Goal: Use online tool/utility: Utilize a website feature to perform a specific function

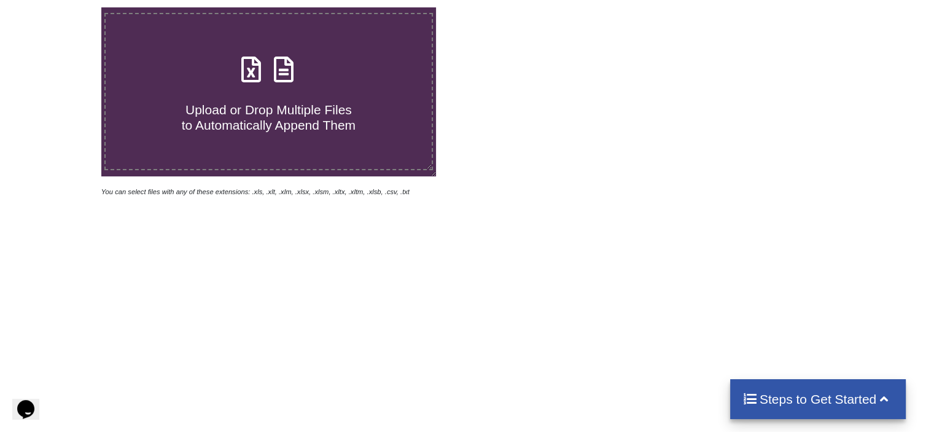
click at [266, 98] on h4 "Upload or Drop Multiple Files to Automatically Append Them" at bounding box center [268, 110] width 325 height 47
click at [64, 7] on input "Upload or Drop Multiple Files to Automatically Append Them" at bounding box center [64, 7] width 0 height 0
type input "C:\fakepath\(2) Prospects (2).csv"
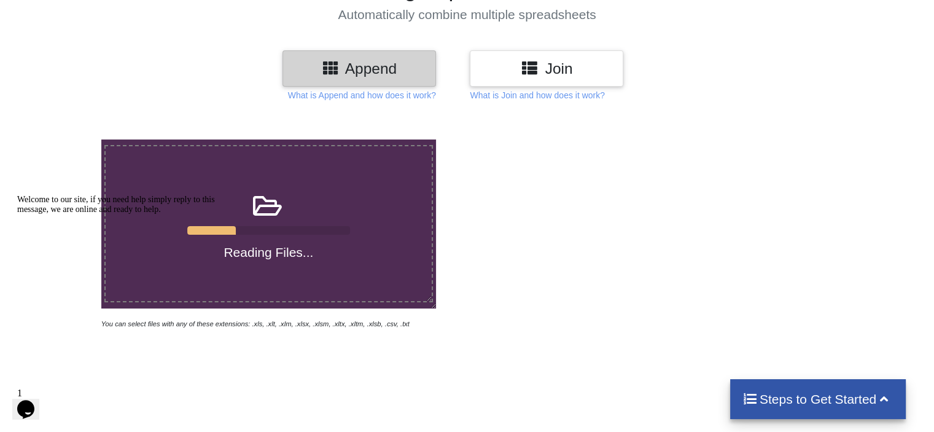
scroll to position [117, 0]
drag, startPoint x: 64, startPoint y: 249, endPoint x: 20, endPoint y: 282, distance: 55.1
click at [20, 214] on div "Welcome to our site, if you need help simply reply to this message, we are onli…" at bounding box center [127, 205] width 221 height 20
click at [20, 195] on div "Chat attention grabber" at bounding box center [127, 195] width 221 height 0
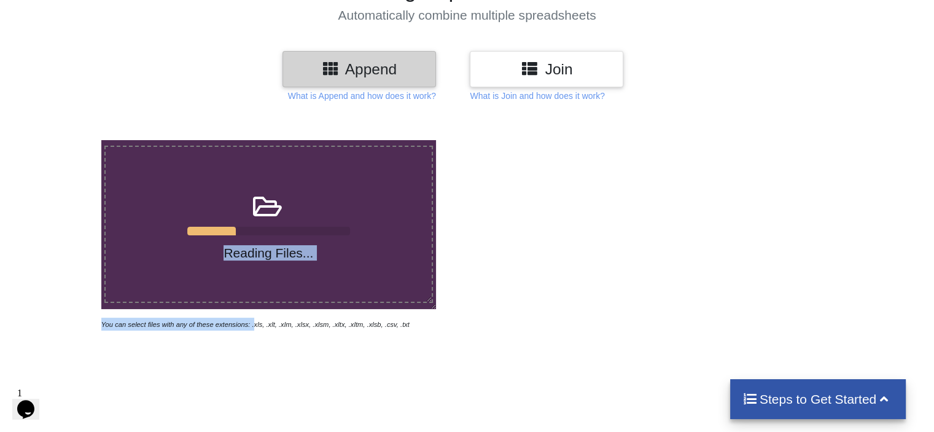
drag, startPoint x: 97, startPoint y: 324, endPoint x: 249, endPoint y: 315, distance: 152.5
click at [249, 315] on div "Reading Files... You can select files with any of these extensions: .xls, .xlt,…" at bounding box center [268, 235] width 409 height 190
click at [249, 315] on div "Reading Files... You can select files with any of these extensions: .xls, .xlt,…" at bounding box center [268, 235] width 341 height 190
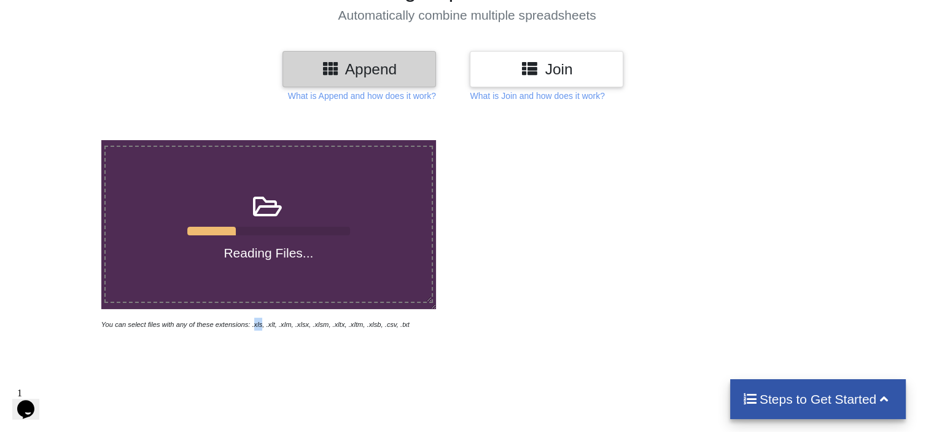
click at [249, 315] on div "Reading Files... You can select files with any of these extensions: .xls, .xlt,…" at bounding box center [268, 235] width 341 height 190
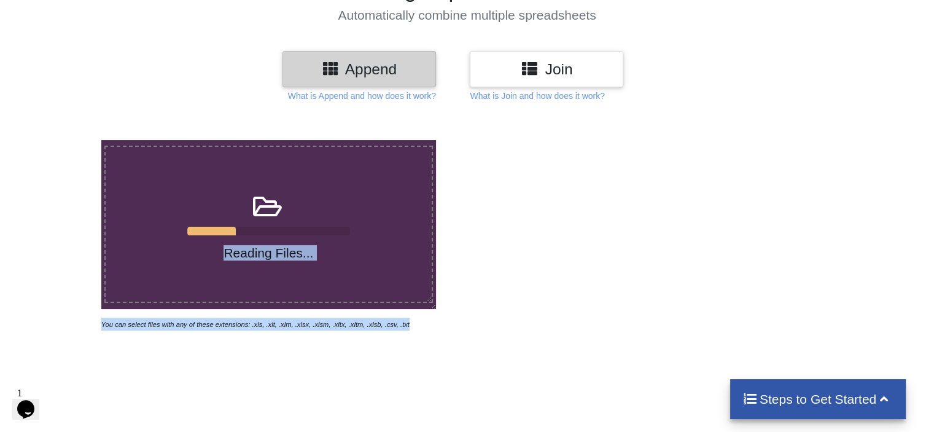
drag, startPoint x: 98, startPoint y: 322, endPoint x: 396, endPoint y: 323, distance: 298.4
click at [396, 323] on div "Reading Files... You can select files with any of these extensions: .xls, .xlt,…" at bounding box center [268, 235] width 409 height 190
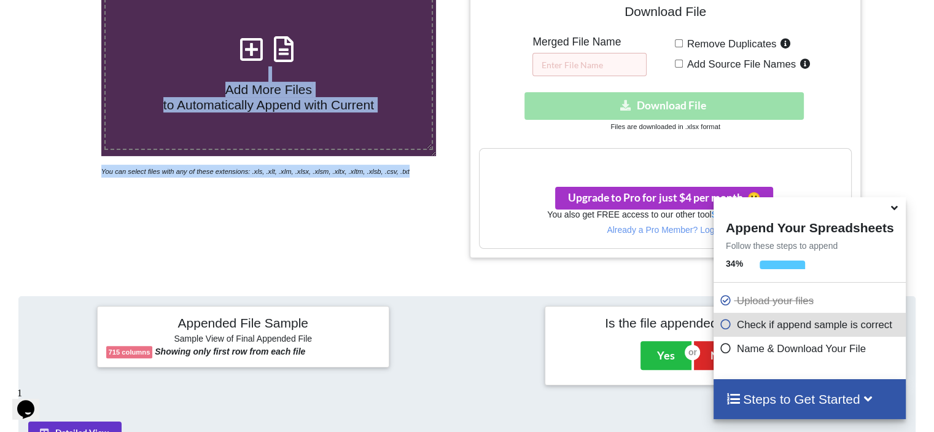
scroll to position [269, 0]
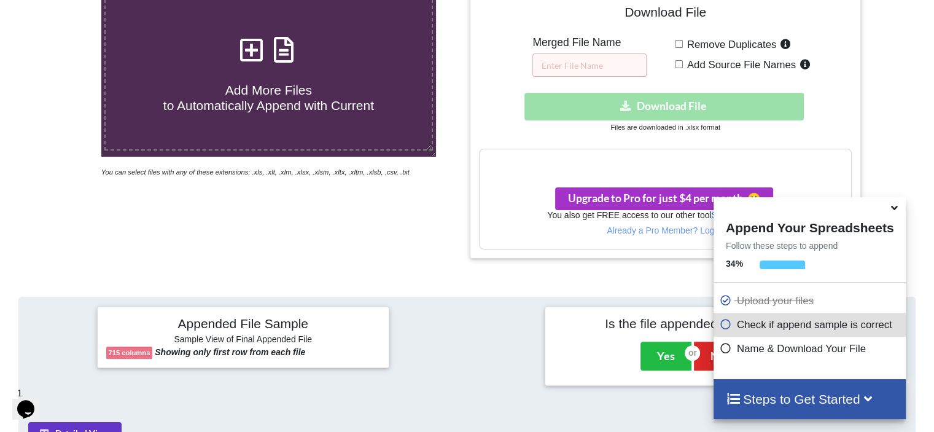
click at [899, 211] on icon at bounding box center [894, 205] width 13 height 11
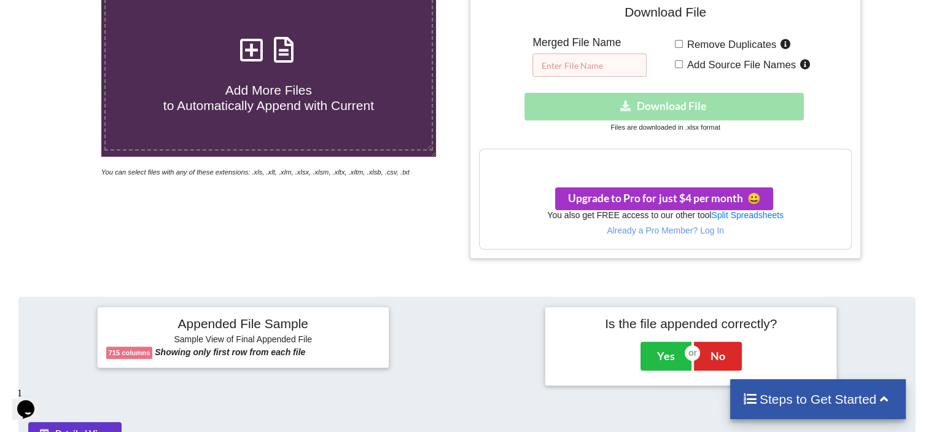
click at [598, 68] on input "text" at bounding box center [589, 64] width 114 height 23
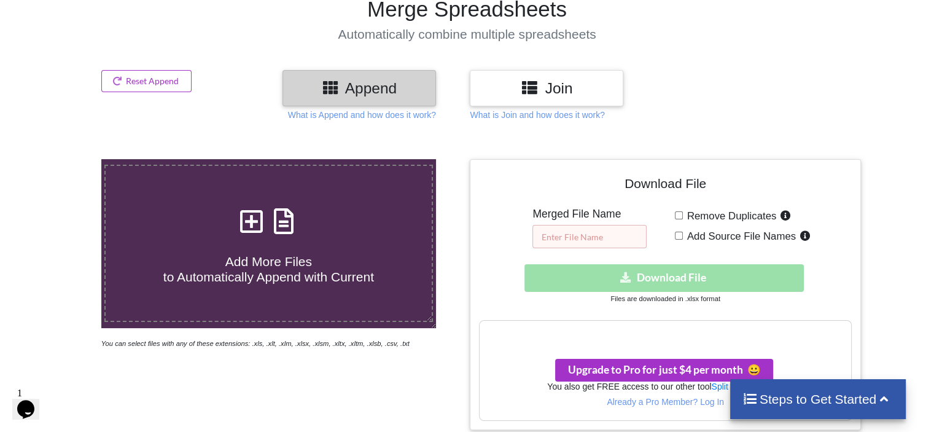
scroll to position [97, 0]
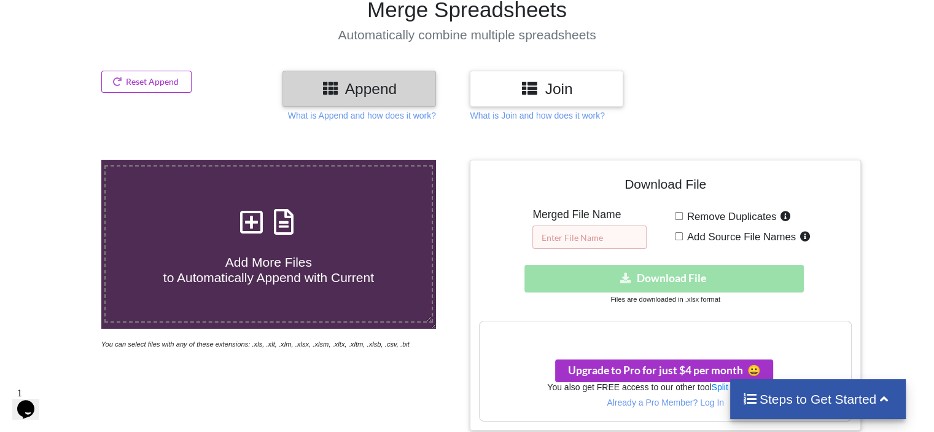
click at [560, 237] on input "text" at bounding box center [589, 236] width 114 height 23
type input "NOUVEAU FICHIER"
click at [681, 238] on input "Add Source File Names" at bounding box center [679, 236] width 8 height 8
checkbox input "true"
click at [679, 215] on input "Remove Duplicates" at bounding box center [679, 216] width 8 height 8
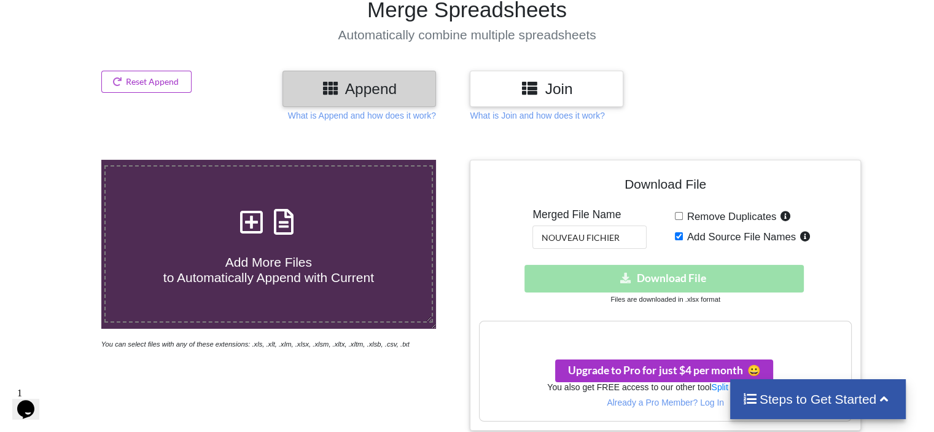
checkbox input "true"
click at [644, 282] on div "Download hidden Download File" at bounding box center [665, 279] width 372 height 28
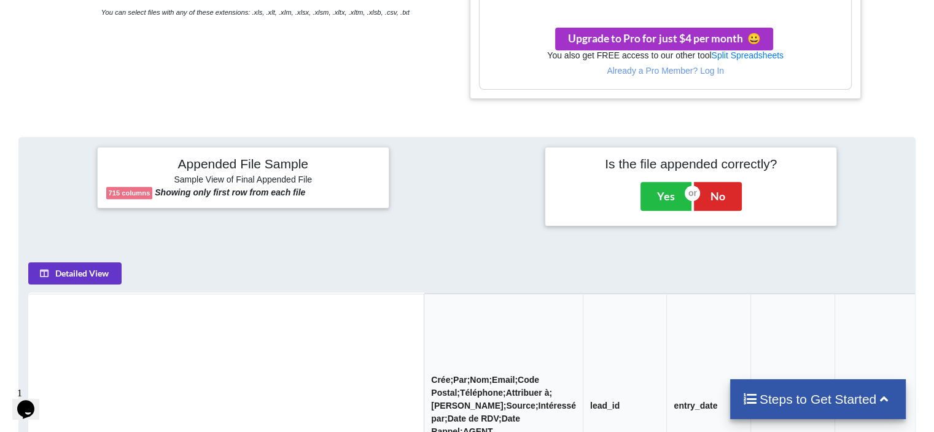
scroll to position [431, 0]
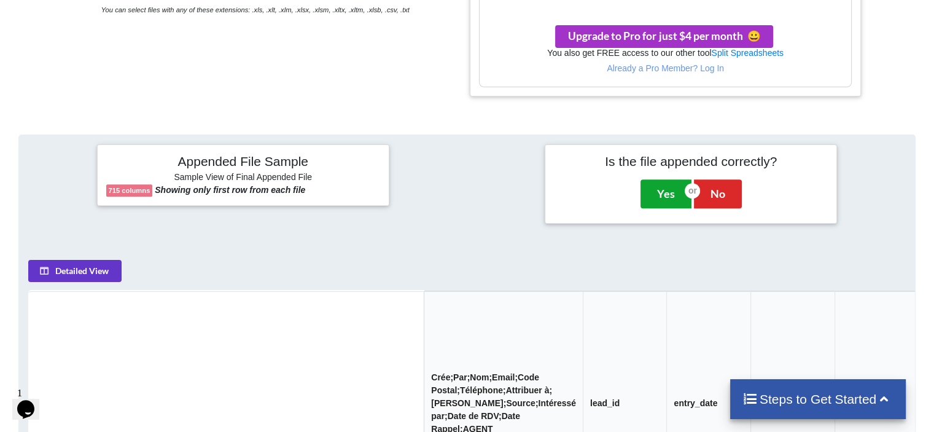
click at [662, 190] on button "Yes" at bounding box center [665, 193] width 51 height 28
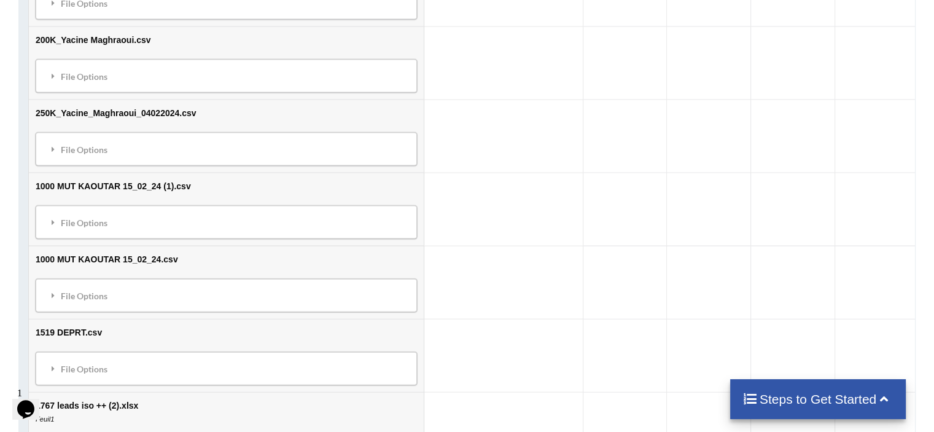
scroll to position [7751, 0]
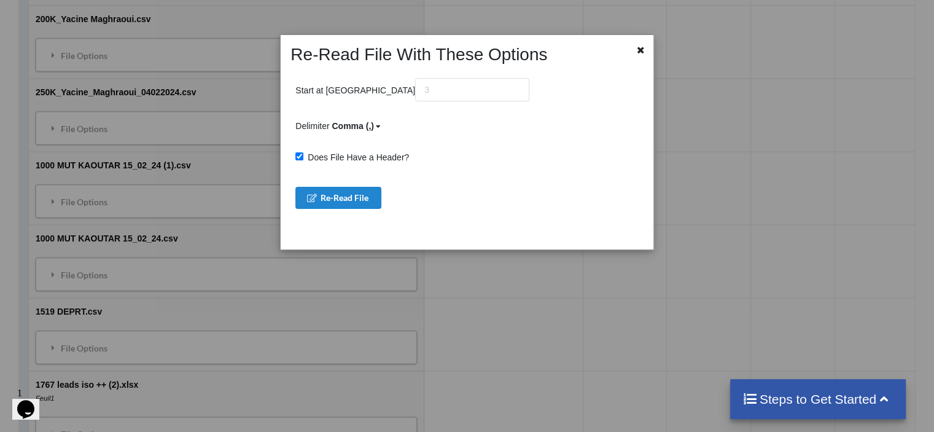
click at [109, 278] on div "Re-Read File With These Options Start at Row Delimiter Comma (,) Comma (,) Semi…" at bounding box center [467, 216] width 934 height 432
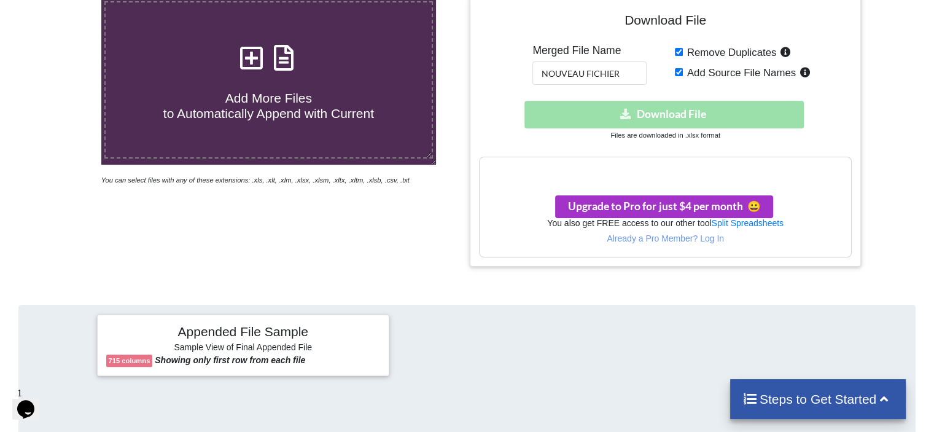
scroll to position [262, 0]
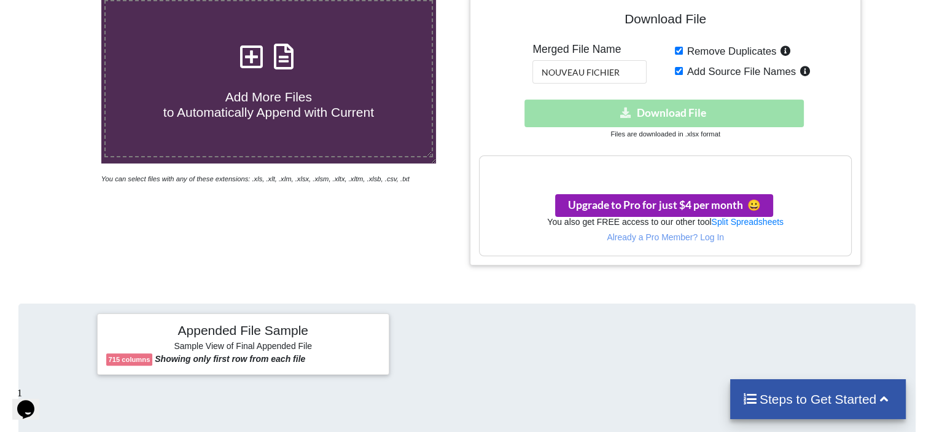
click at [621, 209] on button "Upgrade to Pro for just $4 per month 😀" at bounding box center [664, 205] width 218 height 23
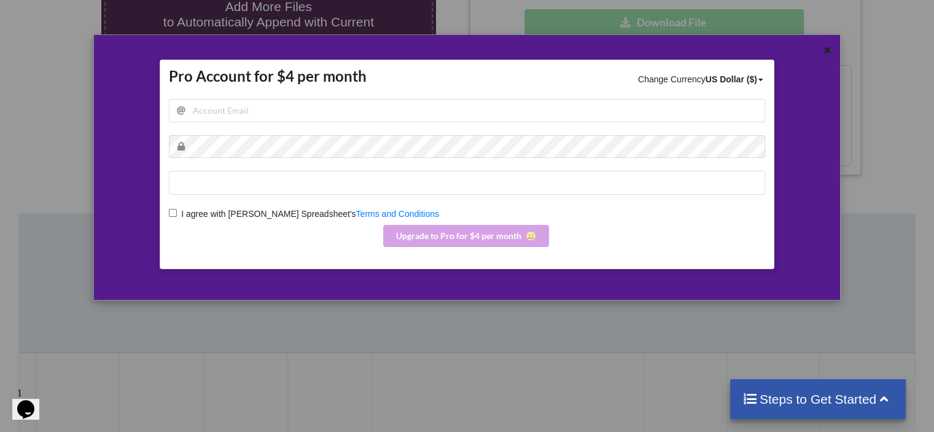
scroll to position [353, 0]
click at [826, 49] on icon at bounding box center [827, 48] width 10 height 9
click at [828, 54] on div "Download File Merged File Name NOUVEAU FICHIER Remove Duplicates Add Source Fil…" at bounding box center [665, 39] width 372 height 252
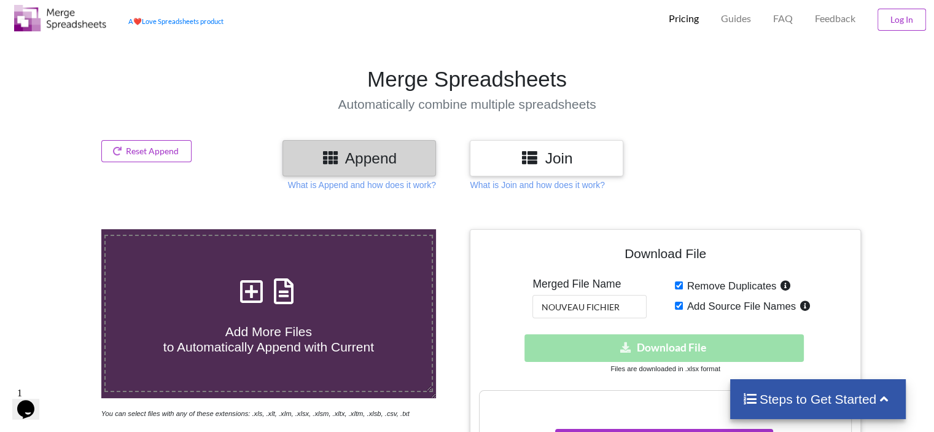
scroll to position [0, 0]
